Goal: Find specific page/section: Find specific page/section

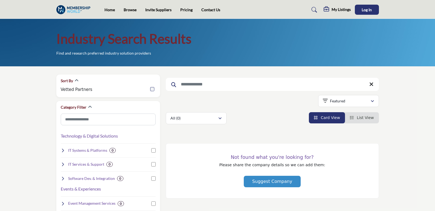
click at [206, 59] on div "Industry Search Results Find and research preferred industry solution providers" at bounding box center [217, 43] width 435 height 48
click at [197, 170] on div "Not found what you're looking for? Please share the company details so we can a…" at bounding box center [272, 171] width 213 height 55
click at [339, 103] on p "Featured" at bounding box center [337, 100] width 15 height 5
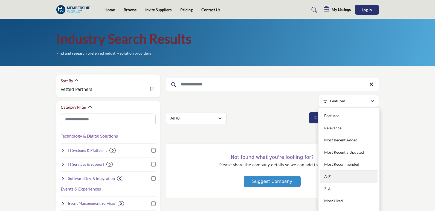
click at [331, 177] on div "A-Z" at bounding box center [348, 177] width 57 height 12
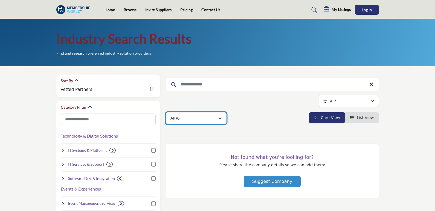
click at [216, 123] on button "All (0)" at bounding box center [196, 118] width 61 height 12
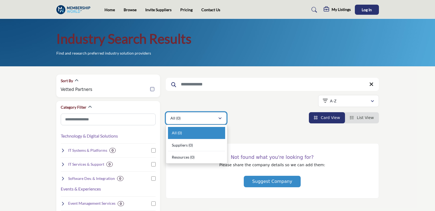
click at [216, 123] on button "All (0)" at bounding box center [196, 118] width 61 height 12
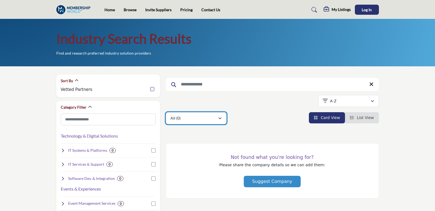
click at [216, 122] on button "All (0)" at bounding box center [196, 118] width 61 height 12
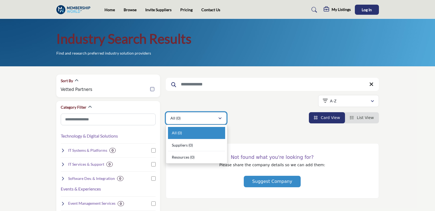
click at [216, 122] on button "All (0)" at bounding box center [196, 118] width 61 height 12
